Goal: Navigation & Orientation: Find specific page/section

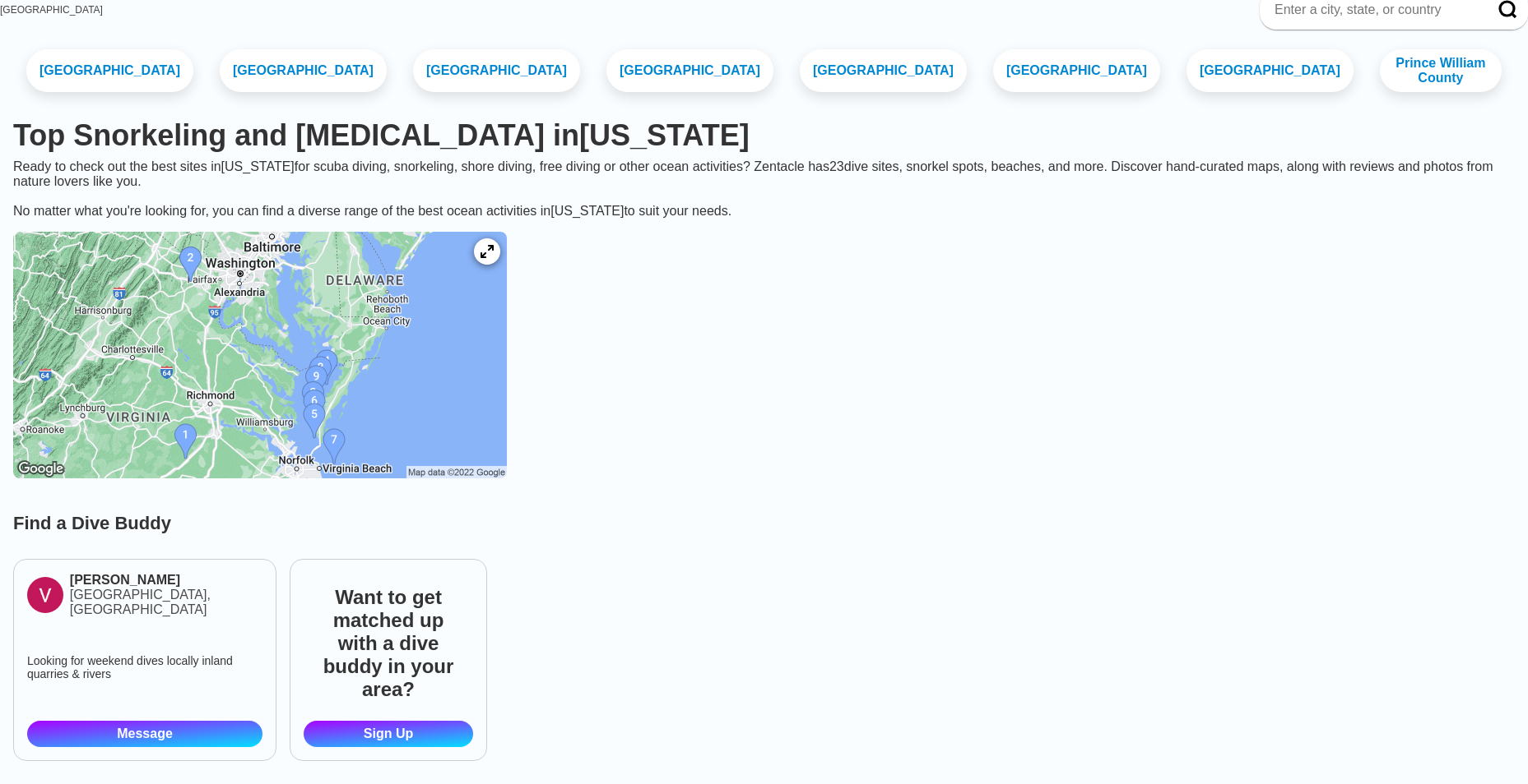
scroll to position [164, 0]
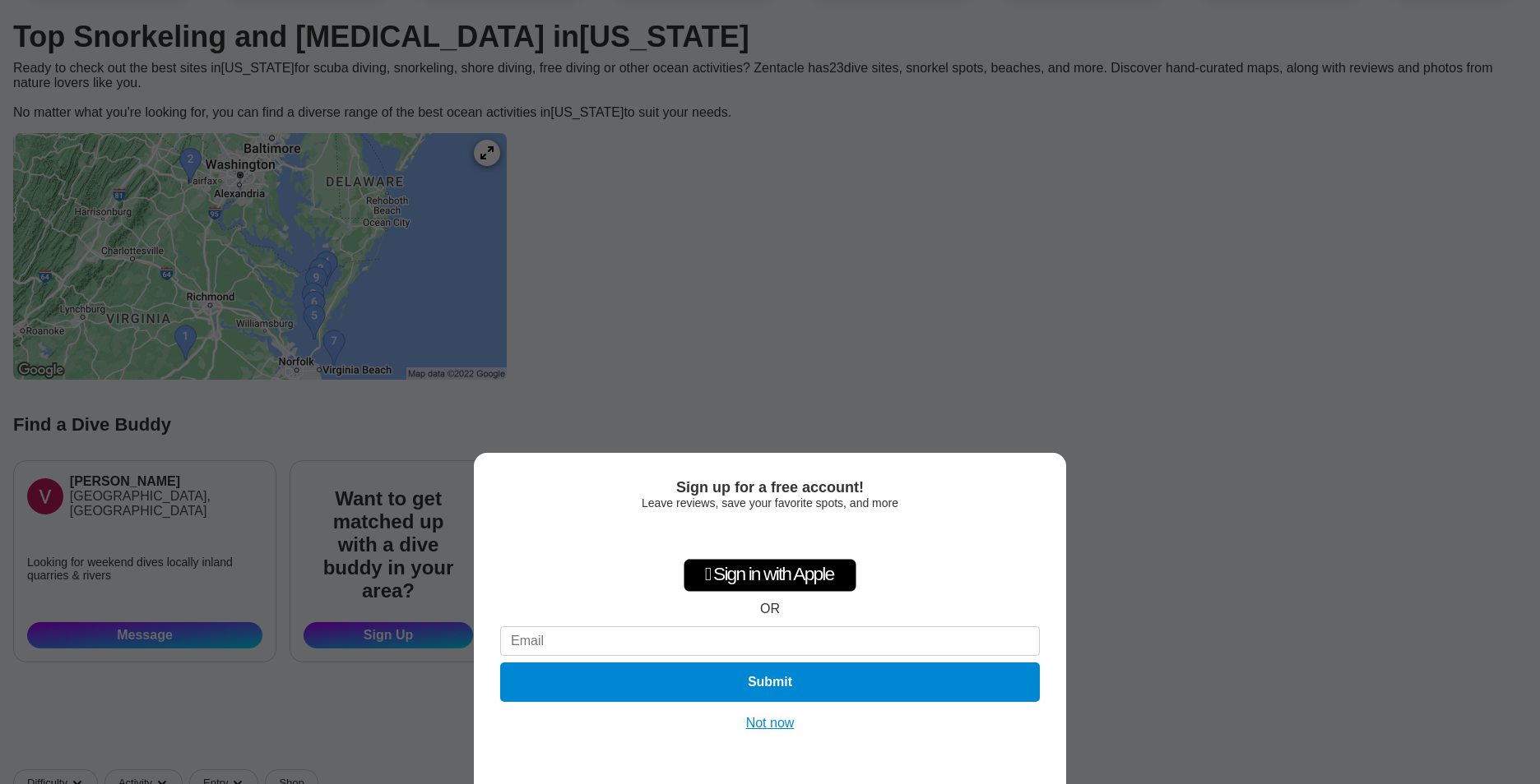
click at [539, 167] on div "Sign up for a free account! Leave reviews, save your favorite spots, and more …" at bounding box center [770, 392] width 1540 height 784
drag, startPoint x: 770, startPoint y: 720, endPoint x: 770, endPoint y: 694, distance: 26.0
click at [770, 719] on button "Not now" at bounding box center [770, 723] width 58 height 17
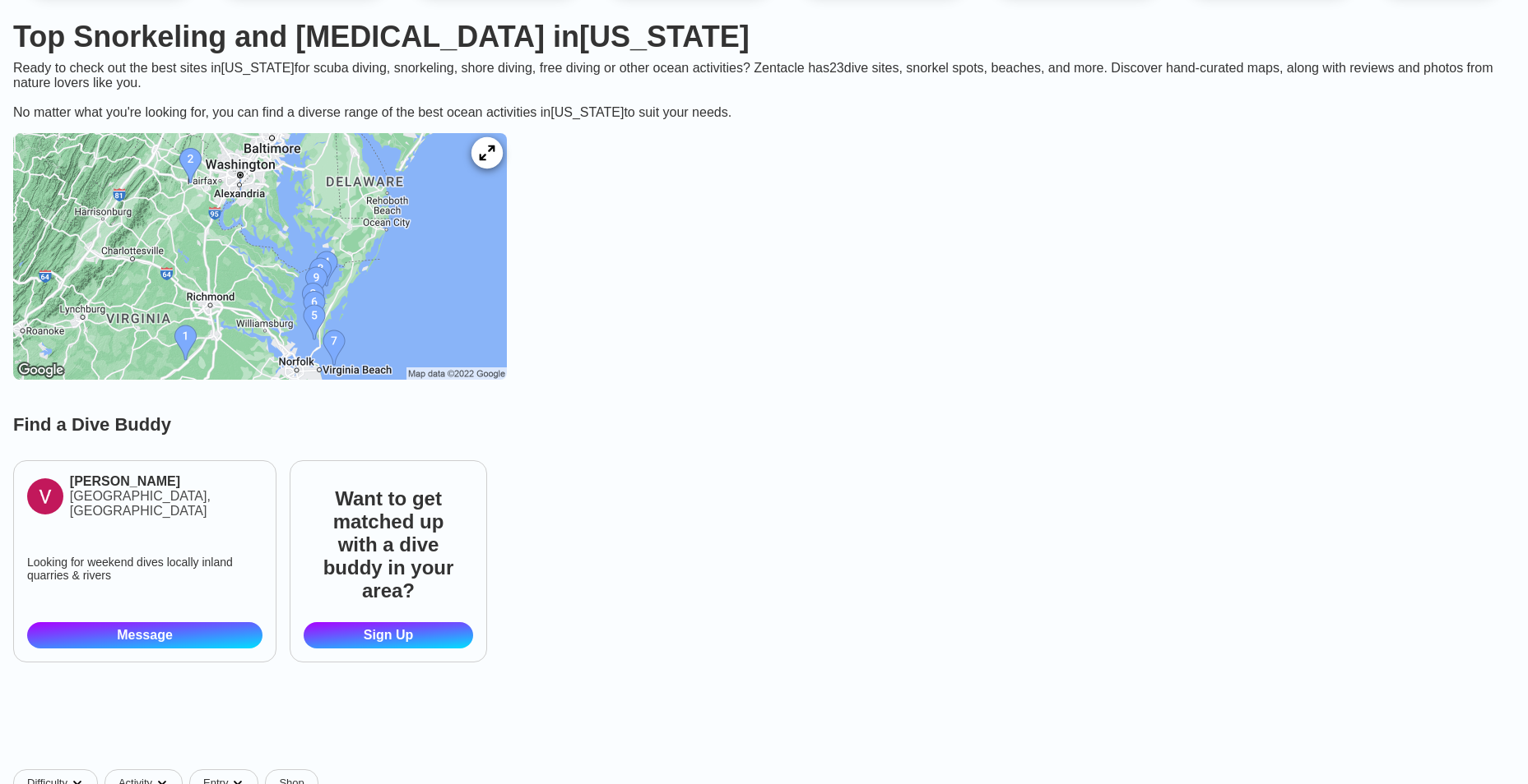
click at [495, 161] on icon at bounding box center [487, 153] width 16 height 16
click at [271, 269] on img at bounding box center [259, 256] width 494 height 246
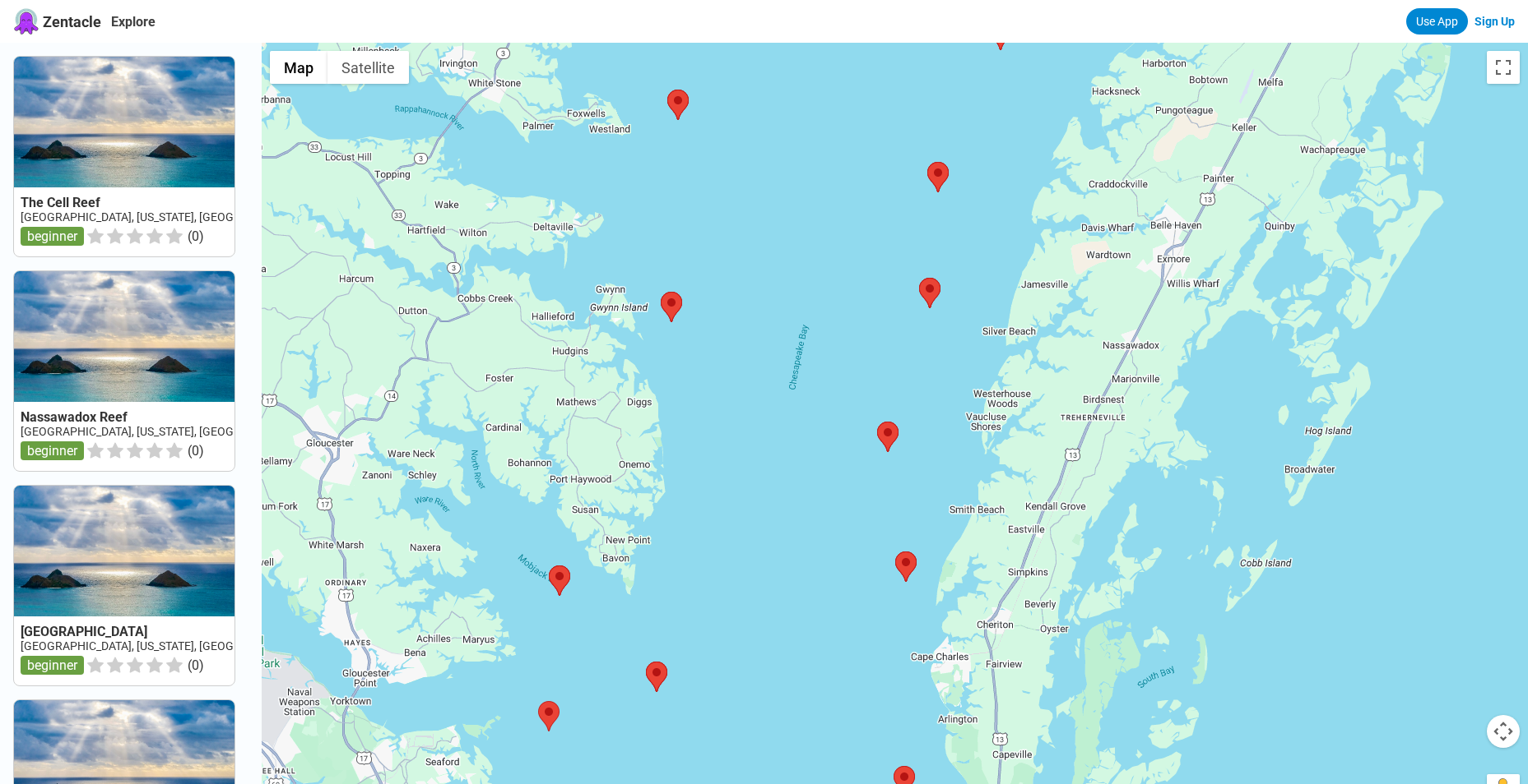
drag, startPoint x: 717, startPoint y: 648, endPoint x: 827, endPoint y: 528, distance: 162.8
click at [827, 528] on div at bounding box center [894, 434] width 1266 height 784
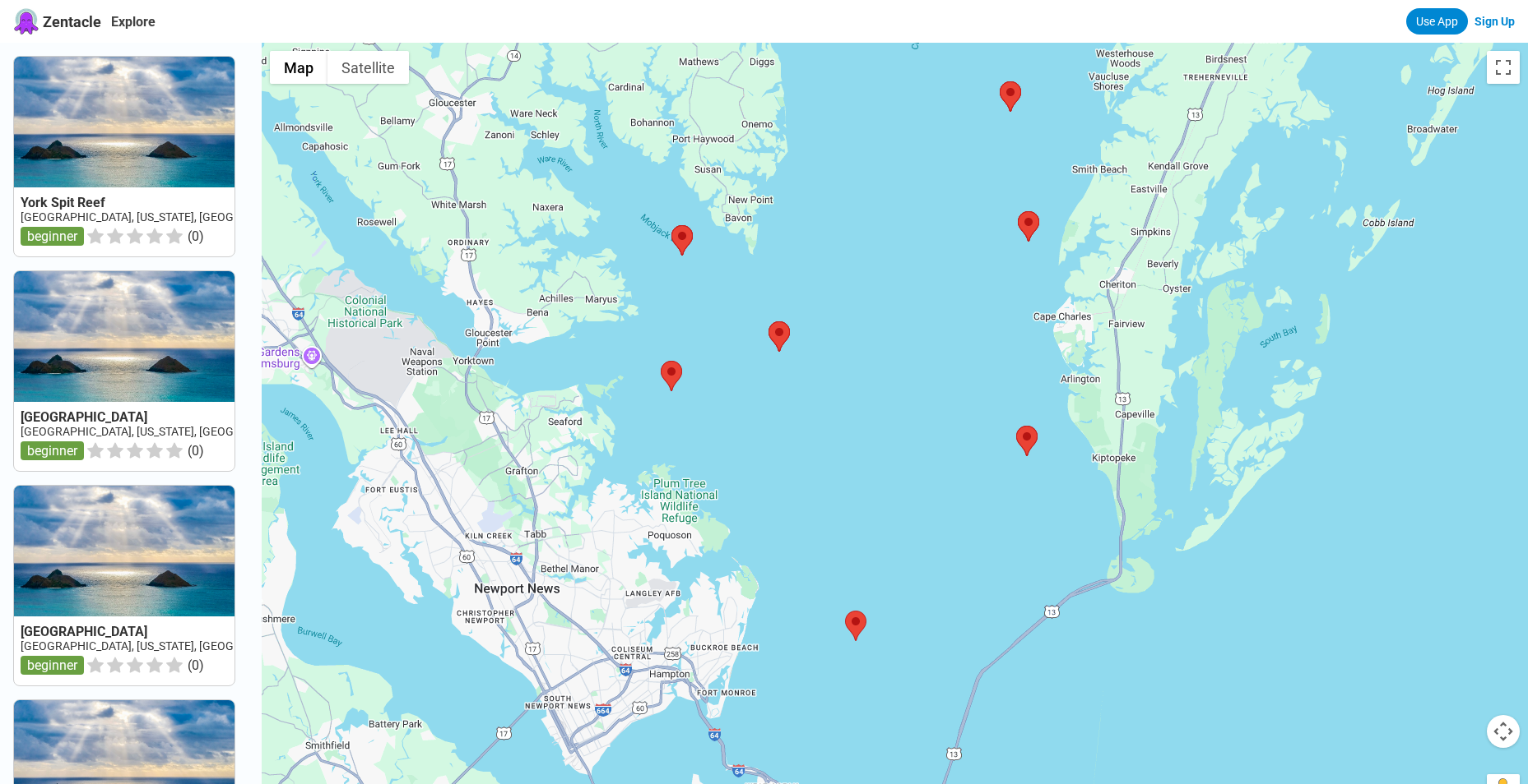
drag, startPoint x: 1028, startPoint y: 660, endPoint x: 996, endPoint y: 494, distance: 169.1
click at [996, 494] on div at bounding box center [894, 434] width 1266 height 784
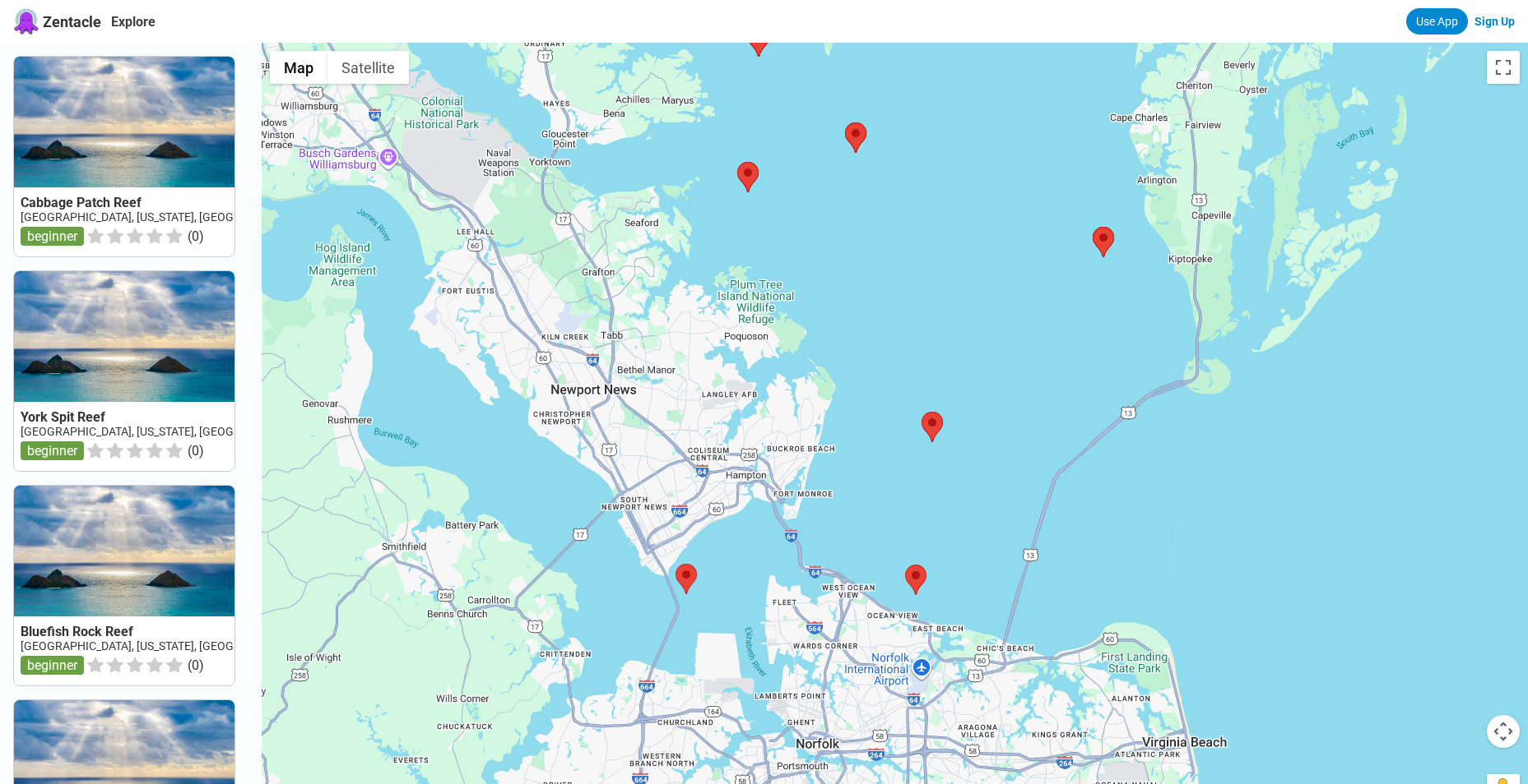
drag, startPoint x: 915, startPoint y: 621, endPoint x: 992, endPoint y: 441, distance: 195.8
click at [992, 441] on div at bounding box center [894, 434] width 1266 height 784
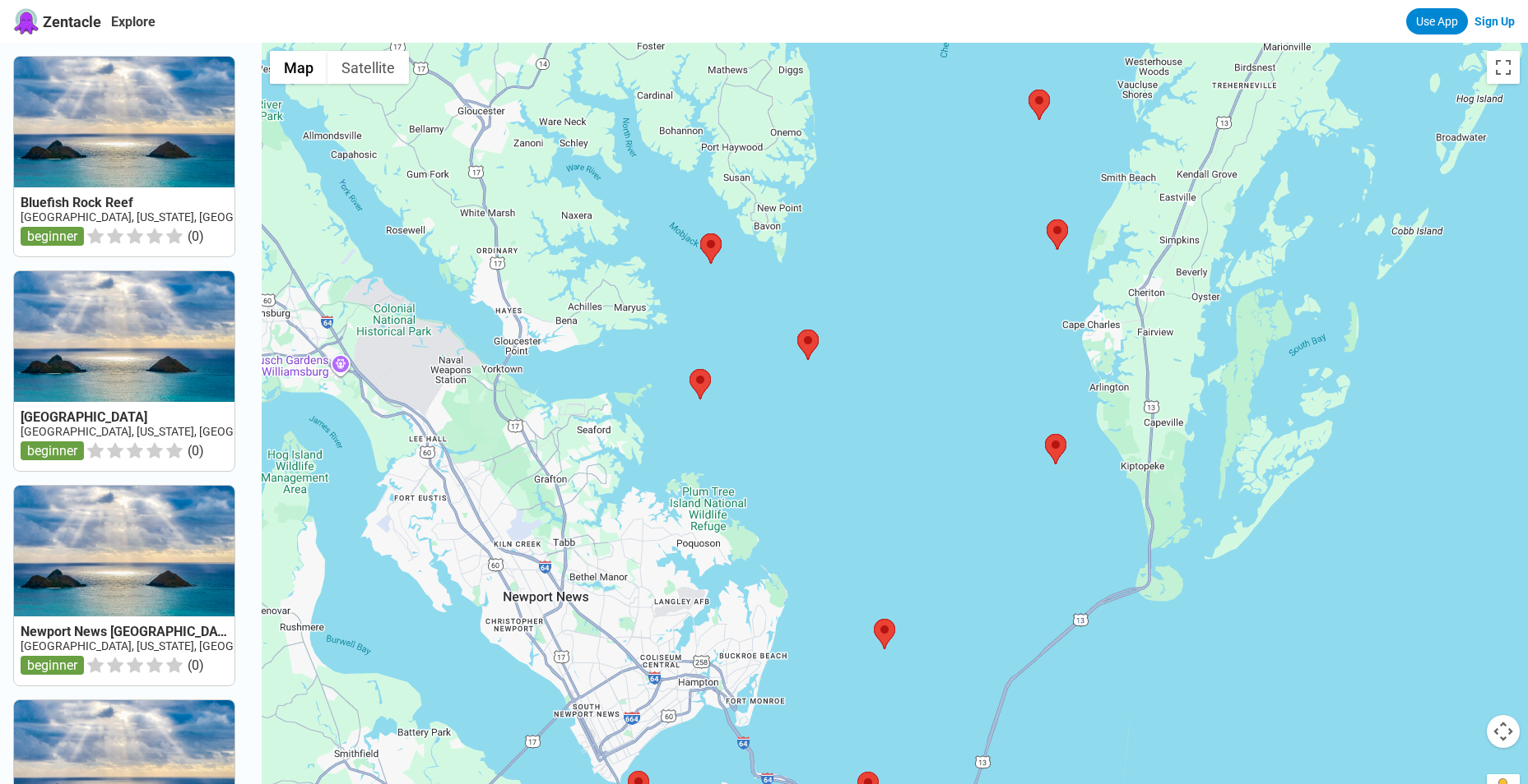
drag, startPoint x: 1037, startPoint y: 315, endPoint x: 962, endPoint y: 588, distance: 283.1
click at [963, 589] on div at bounding box center [894, 434] width 1266 height 784
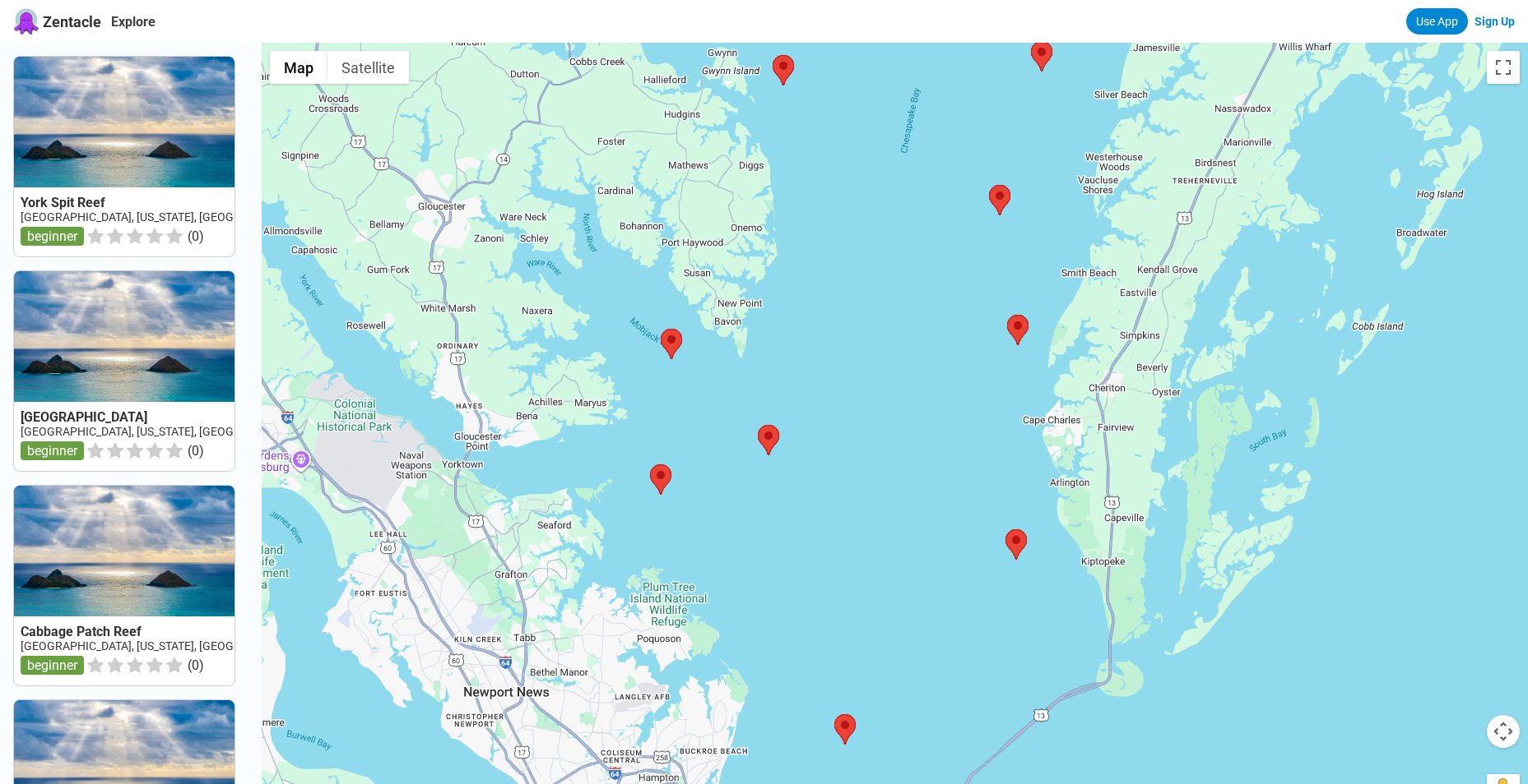
drag, startPoint x: 962, startPoint y: 410, endPoint x: 921, endPoint y: 531, distance: 127.8
click at [923, 533] on div at bounding box center [894, 434] width 1266 height 784
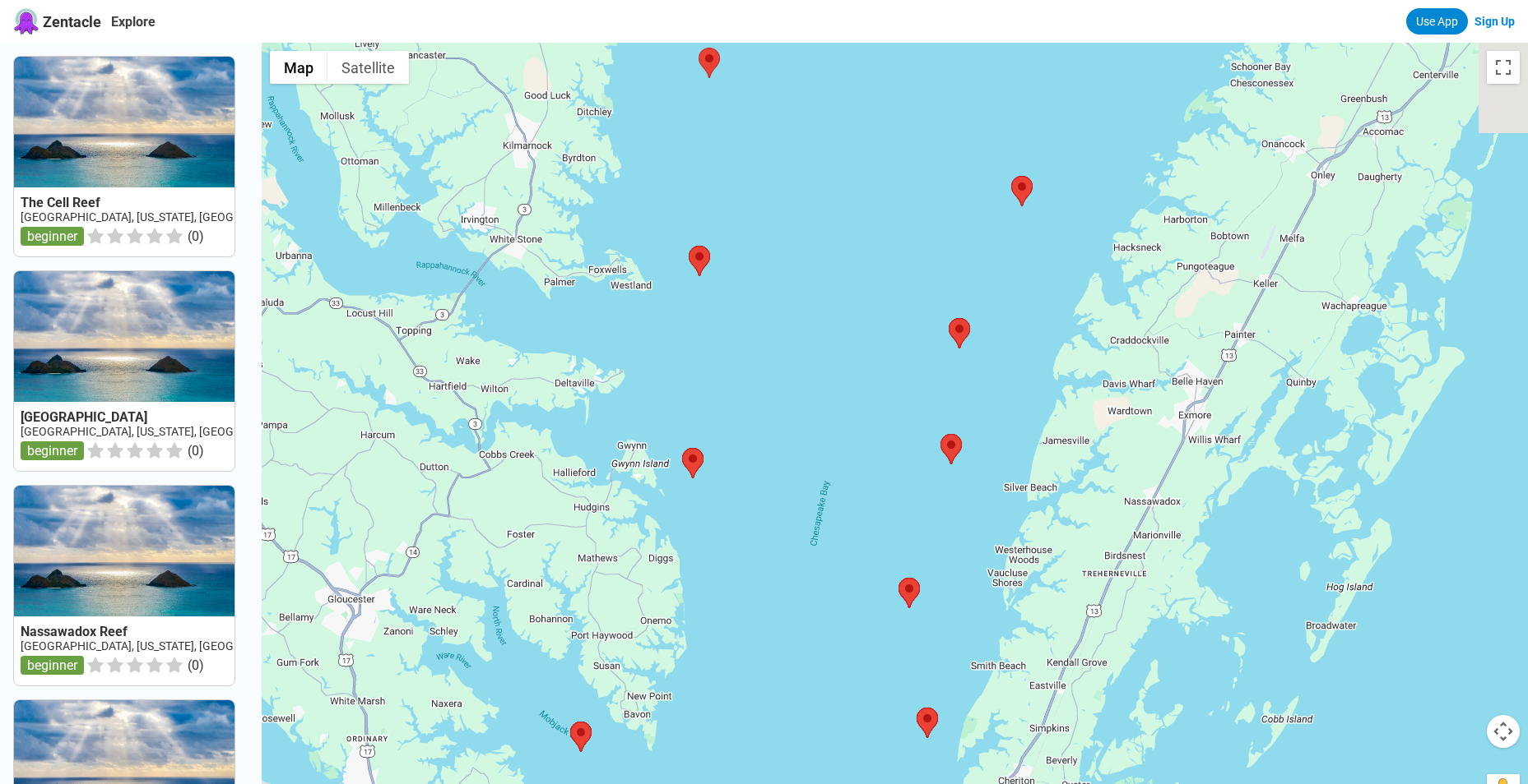
drag, startPoint x: 914, startPoint y: 315, endPoint x: 891, endPoint y: 472, distance: 158.7
click at [896, 492] on div at bounding box center [894, 434] width 1266 height 784
